Goal: Task Accomplishment & Management: Use online tool/utility

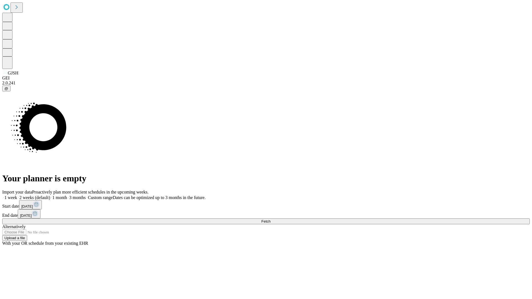
click at [271, 220] on span "Fetch" at bounding box center [265, 222] width 9 height 4
